Goal: Information Seeking & Learning: Stay updated

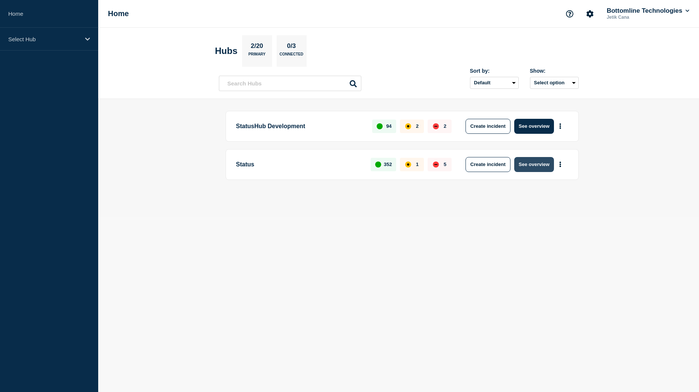
click at [544, 168] on button "See overview" at bounding box center [534, 164] width 40 height 15
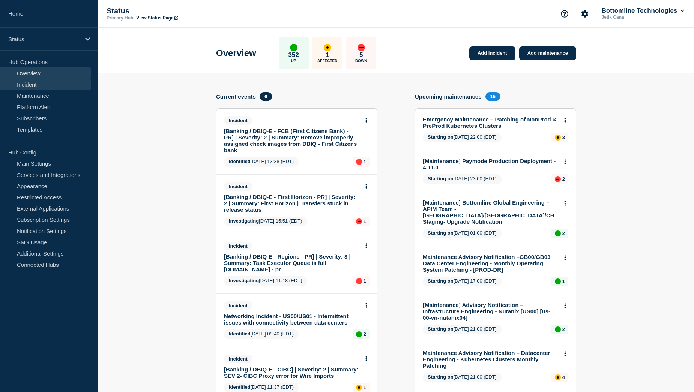
click at [53, 85] on link "Incident" at bounding box center [45, 84] width 91 height 11
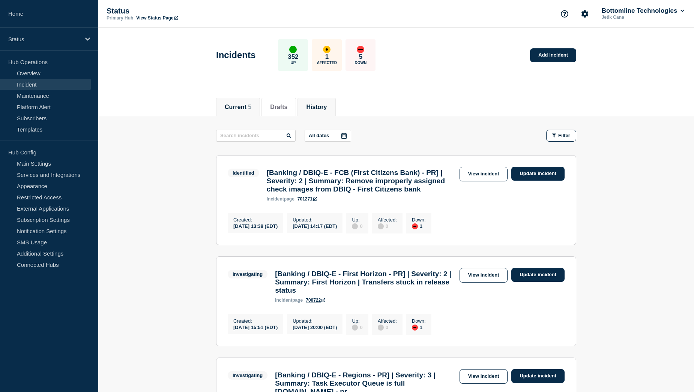
click at [323, 110] on button "History" at bounding box center [316, 107] width 21 height 7
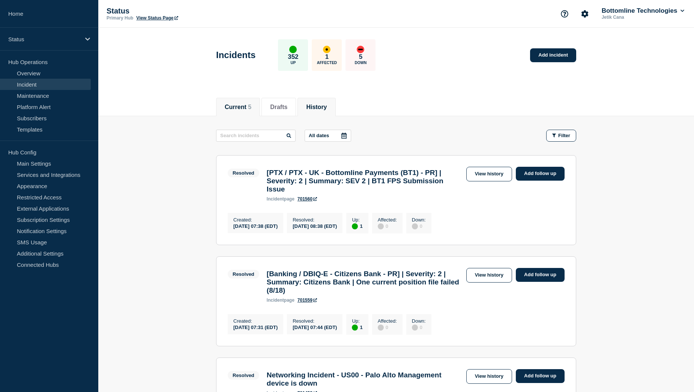
click at [241, 105] on button "Current 5" at bounding box center [238, 107] width 27 height 7
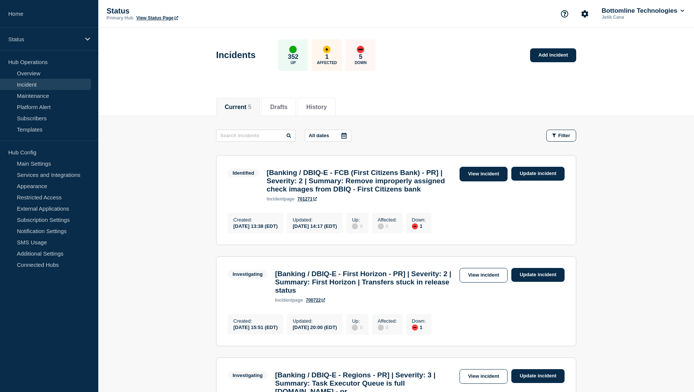
click at [486, 178] on link "View incident" at bounding box center [483, 174] width 48 height 15
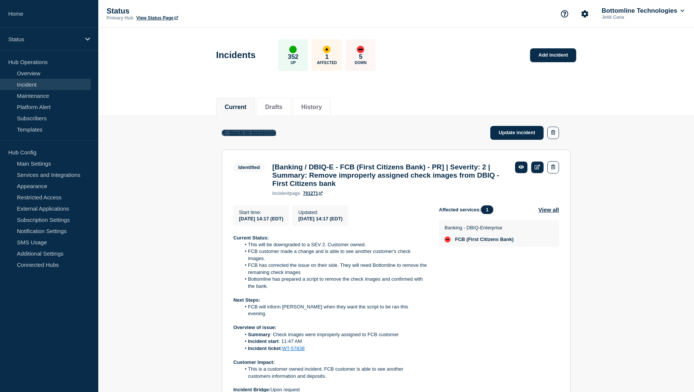
click at [244, 134] on span "Back to Incidents" at bounding box center [252, 133] width 46 height 6
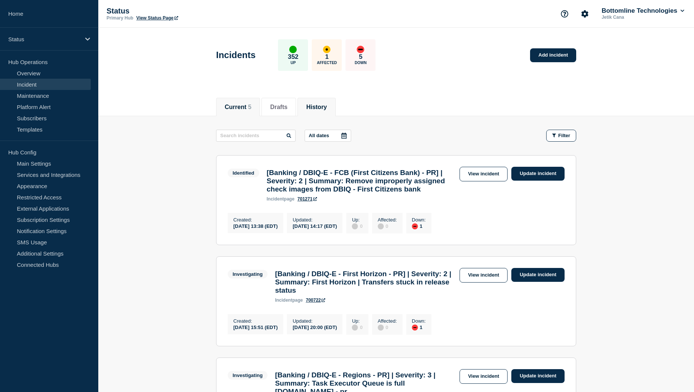
click at [325, 108] on button "History" at bounding box center [316, 107] width 21 height 7
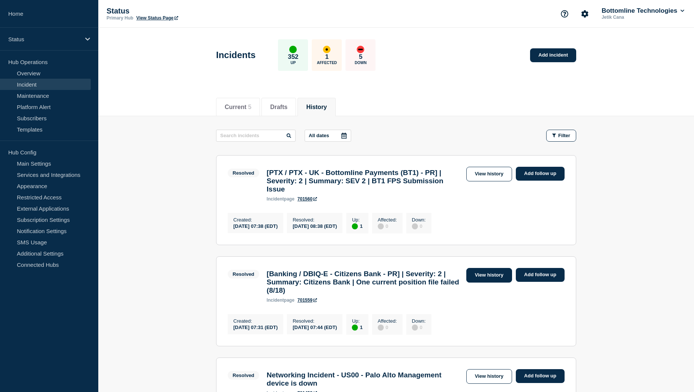
click at [484, 283] on link "View history" at bounding box center [489, 275] width 46 height 15
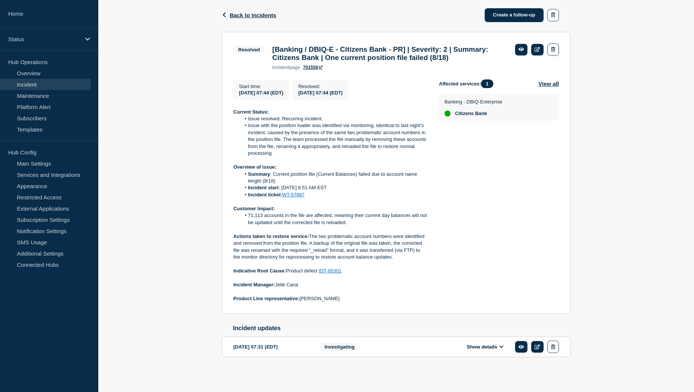
scroll to position [135, 0]
drag, startPoint x: 246, startPoint y: 212, endPoint x: 368, endPoint y: 223, distance: 122.3
click at [368, 223] on li "71,113 accounts in the file are affected, meaning their current day balances wi…" at bounding box center [334, 219] width 186 height 14
copy li "71,113 accounts in the file are affected, meaning their current day balances wi…"
